Goal: Task Accomplishment & Management: Manage account settings

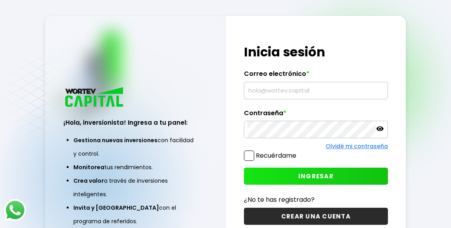
click at [284, 96] on input "text" at bounding box center [316, 90] width 137 height 17
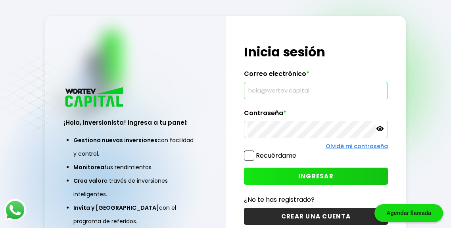
type input "[EMAIL_ADDRESS][DOMAIN_NAME]"
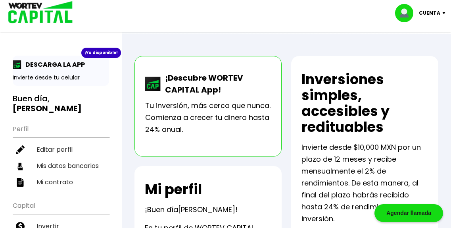
scroll to position [121, 0]
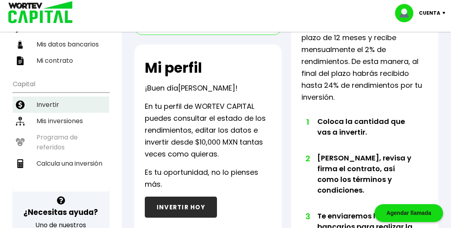
click at [51, 96] on li "Invertir" at bounding box center [61, 104] width 96 height 16
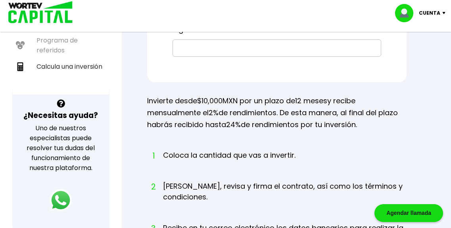
scroll to position [179, 0]
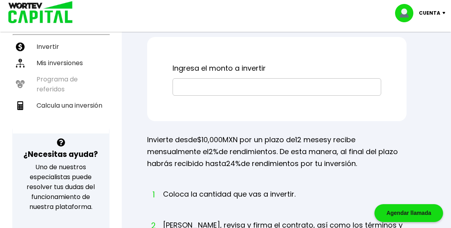
click at [435, 15] on p "Cuenta" at bounding box center [429, 13] width 21 height 12
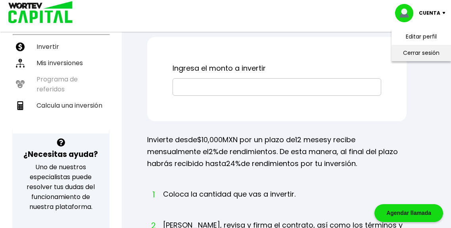
click at [420, 56] on li "Cerrar sesión" at bounding box center [421, 53] width 63 height 16
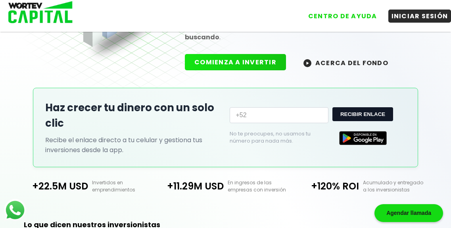
scroll to position [179, 0]
